Goal: Understand process/instructions: Learn about a topic

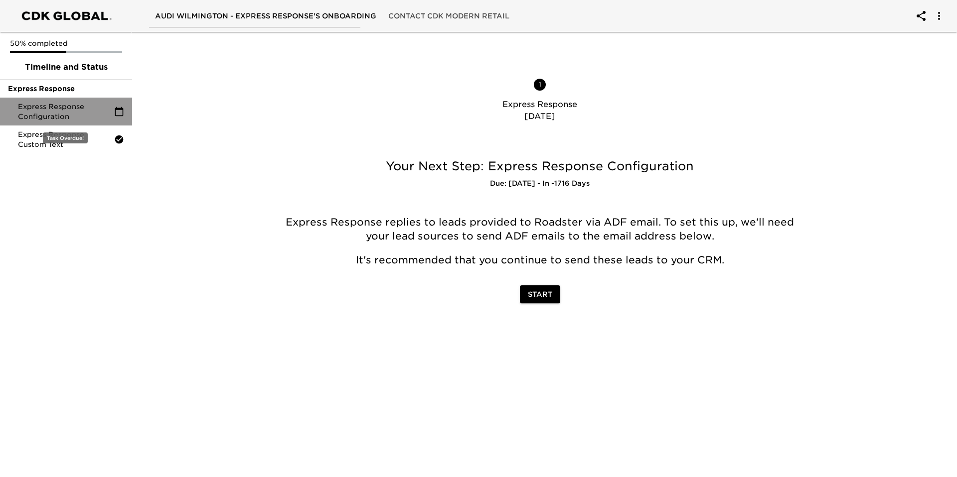
click at [75, 112] on span "Express Response Configuration" at bounding box center [66, 112] width 96 height 20
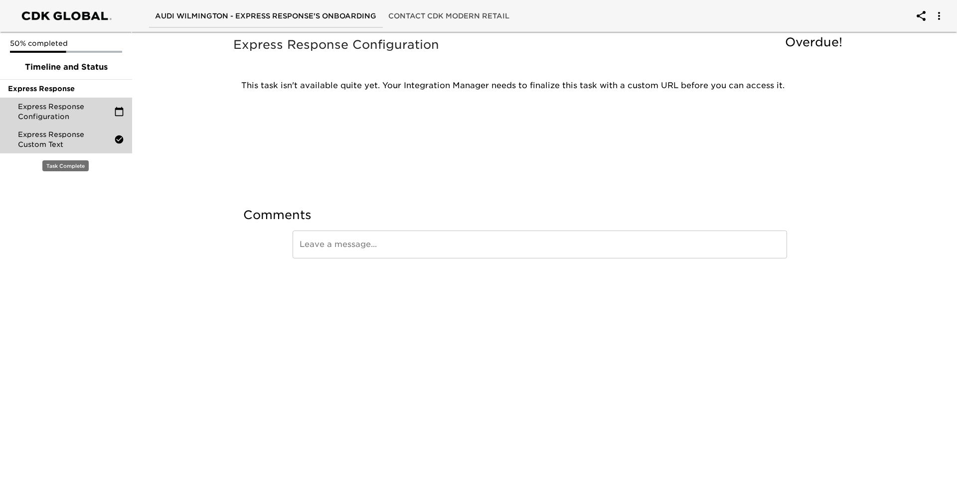
click at [68, 132] on span "Express Response Custom Text" at bounding box center [66, 140] width 96 height 20
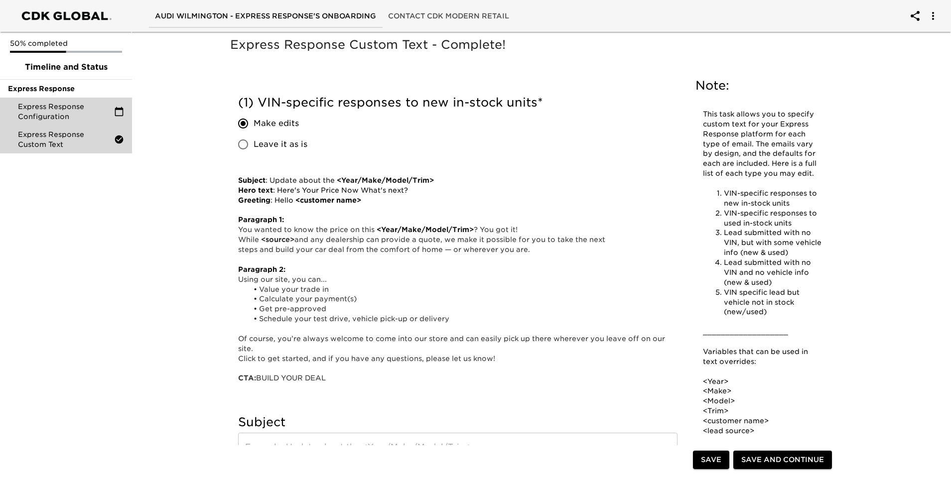
click at [39, 116] on span "Express Response Configuration" at bounding box center [66, 112] width 96 height 20
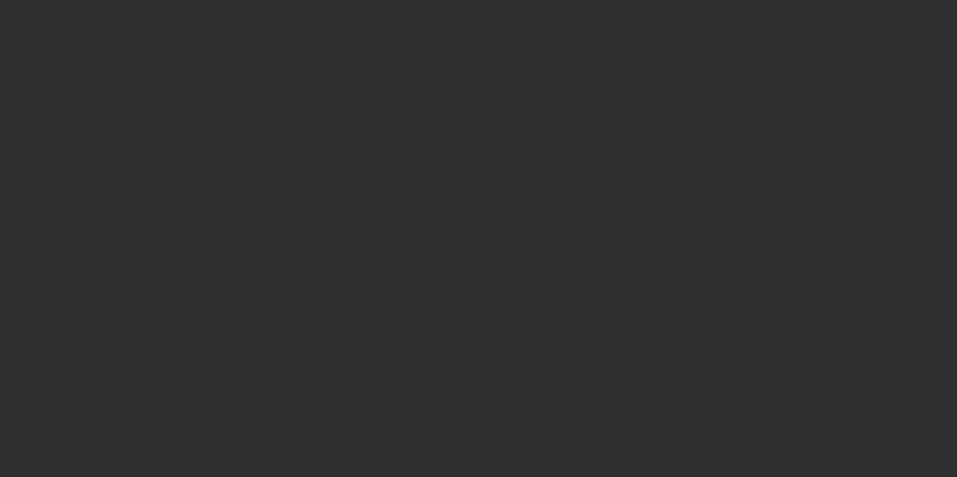
select select "10"
